Goal: Task Accomplishment & Management: Manage account settings

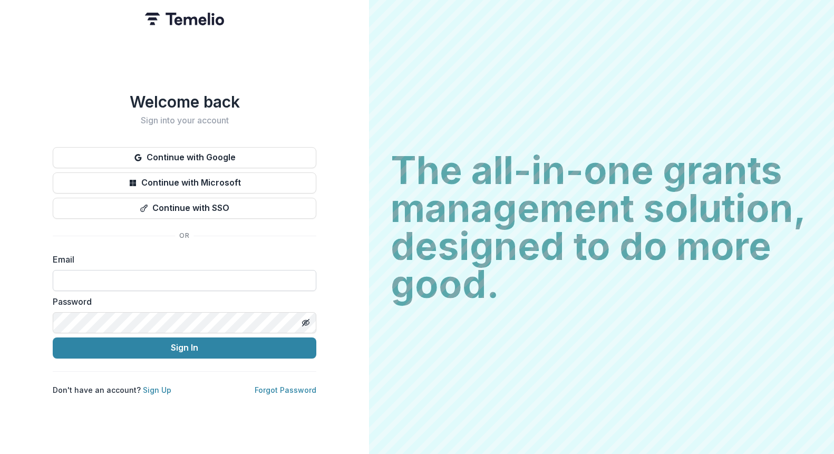
click at [291, 282] on input at bounding box center [184, 280] width 263 height 21
click at [210, 159] on button "Continue with Google" at bounding box center [184, 157] width 263 height 21
click at [228, 288] on form "Email Password Sign In" at bounding box center [184, 305] width 263 height 105
click at [230, 283] on input at bounding box center [184, 280] width 263 height 21
type input "*"
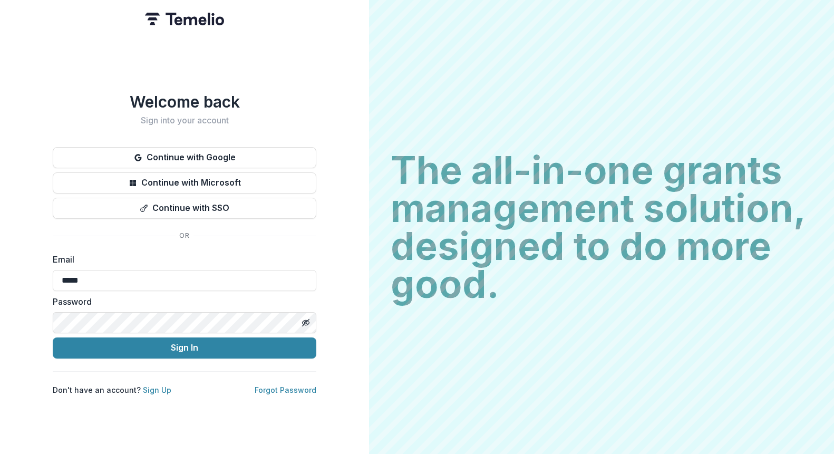
type input "**********"
